Goal: Find specific page/section: Find specific page/section

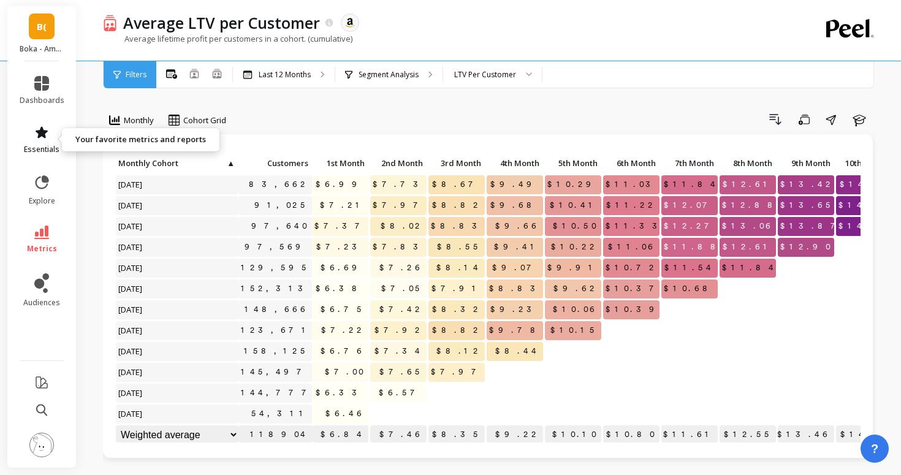
click at [36, 140] on link "essentials" at bounding box center [42, 139] width 45 height 29
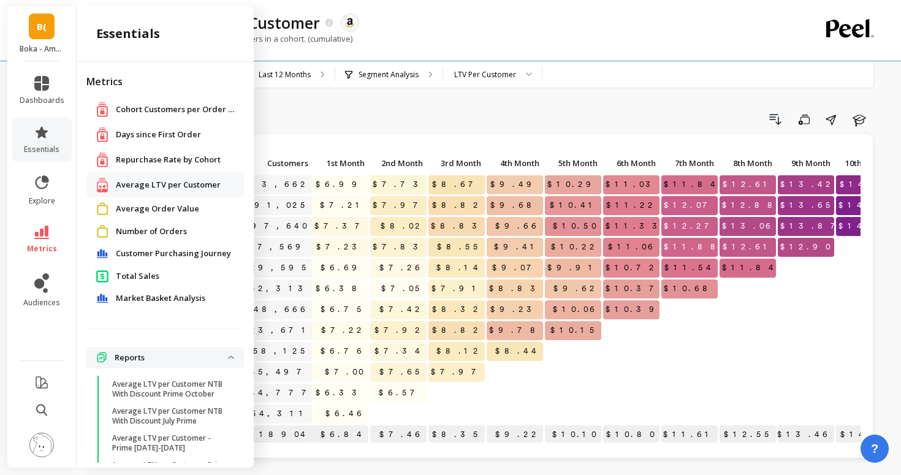
click at [97, 232] on img at bounding box center [102, 231] width 12 height 13
click at [112, 229] on div "Number of Orders" at bounding box center [165, 231] width 138 height 13
click at [100, 233] on img at bounding box center [102, 231] width 12 height 13
click at [124, 229] on span "Number of Orders" at bounding box center [151, 231] width 71 height 12
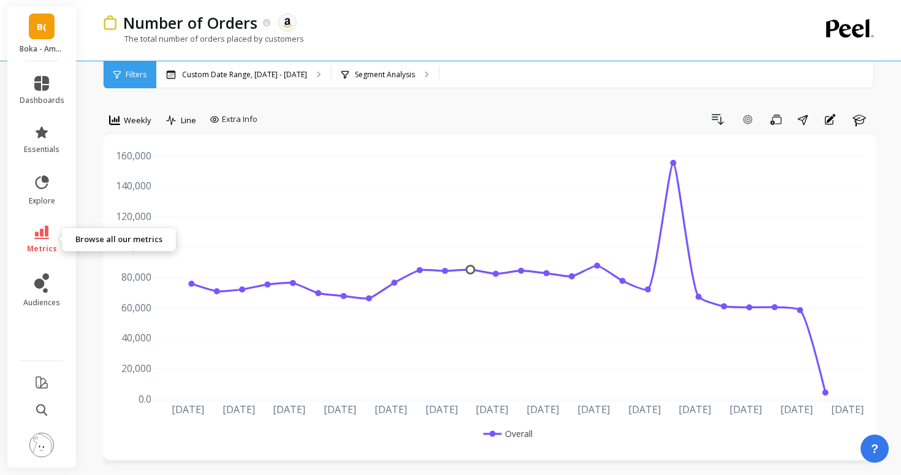
click at [35, 230] on icon at bounding box center [41, 231] width 15 height 13
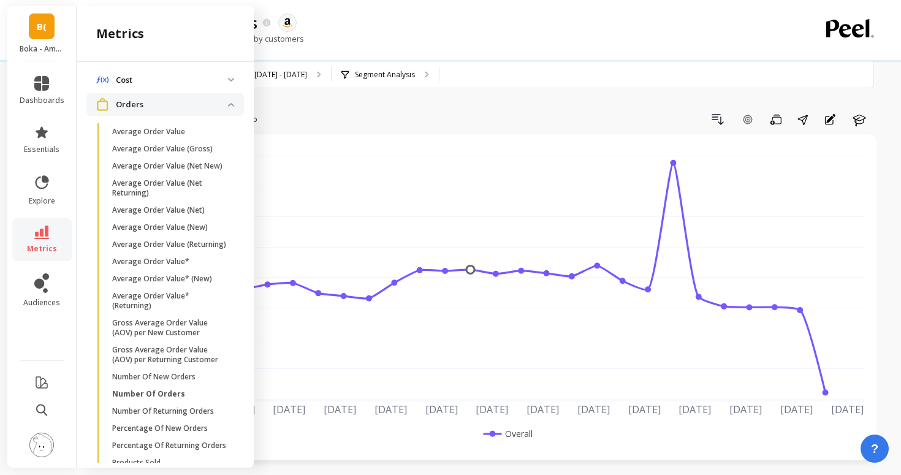
scroll to position [678, 0]
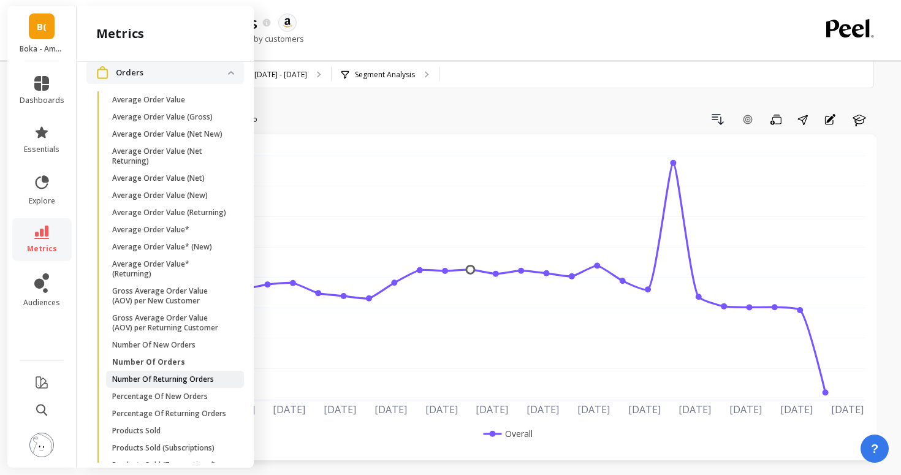
click at [167, 380] on p "Number Of Returning Orders" at bounding box center [163, 379] width 102 height 10
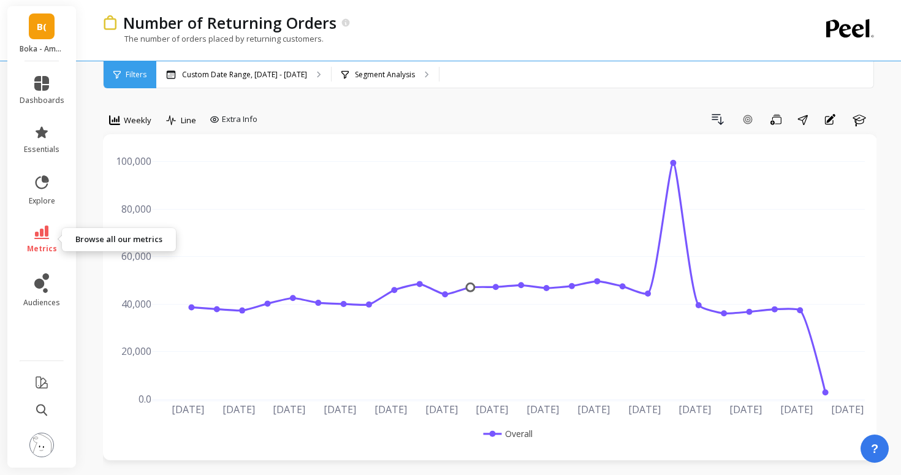
click at [43, 234] on icon at bounding box center [41, 231] width 15 height 13
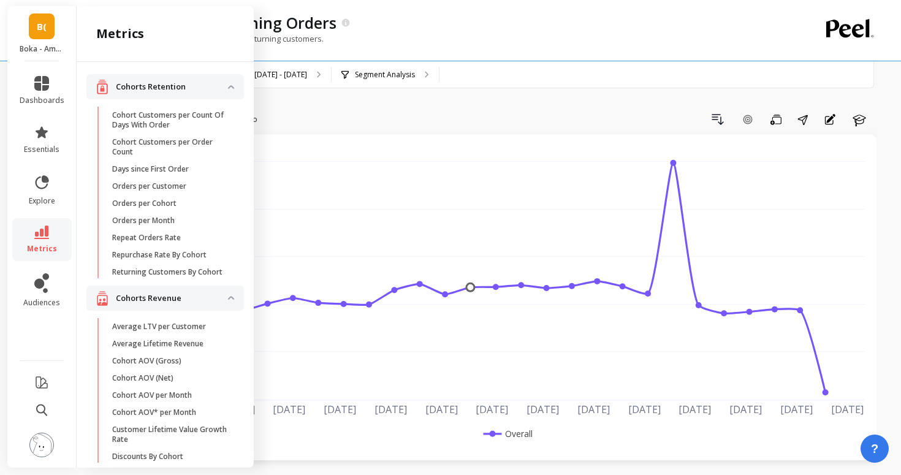
scroll to position [678, 0]
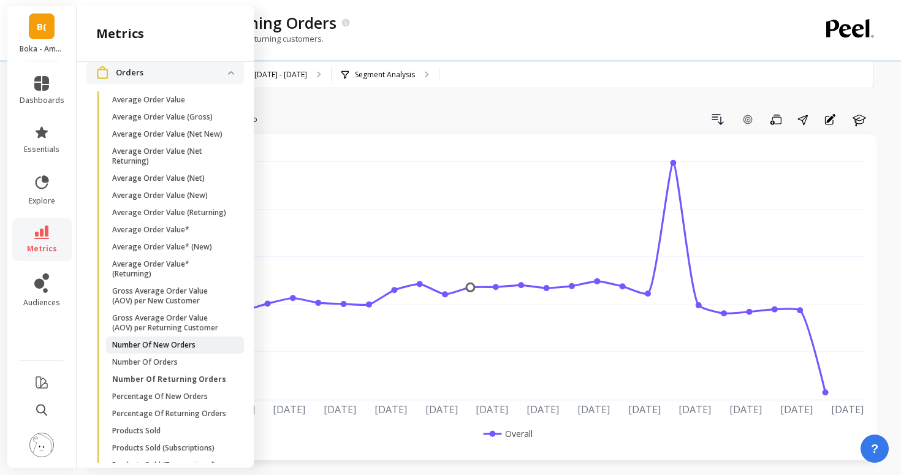
click at [149, 346] on p "Number Of New Orders" at bounding box center [153, 345] width 83 height 10
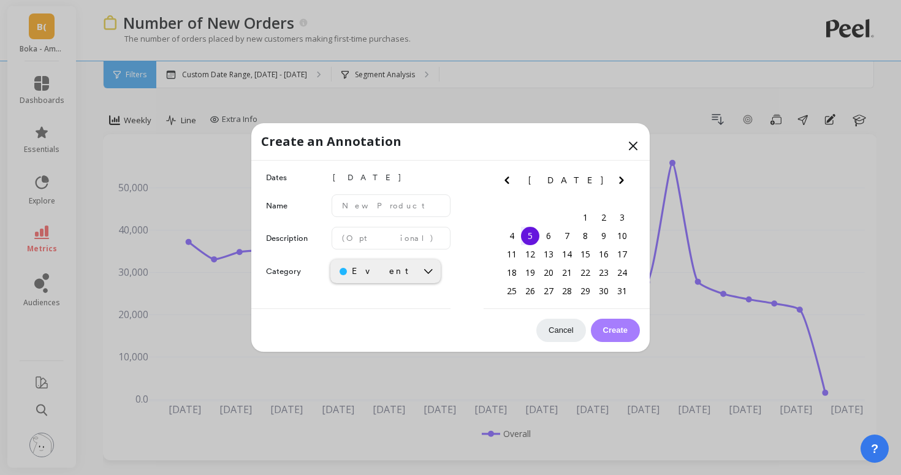
click at [630, 143] on icon at bounding box center [632, 145] width 7 height 7
